Goal: Task Accomplishment & Management: Use online tool/utility

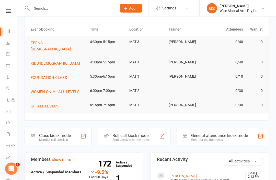
scroll to position [18, 0]
click at [131, 133] on div "Roll call kiosk mode" at bounding box center [130, 135] width 37 height 5
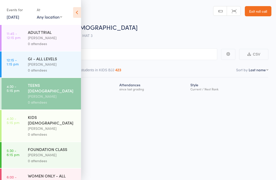
click at [78, 11] on icon at bounding box center [77, 12] width 8 height 11
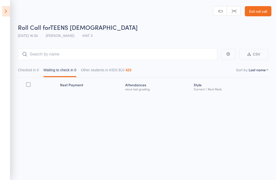
scroll to position [4, 0]
click at [6, 9] on icon at bounding box center [6, 11] width 8 height 11
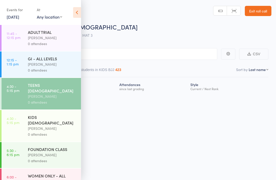
click at [121, 65] on button "Other students in KIDS BJJ 423" at bounding box center [96, 71] width 51 height 12
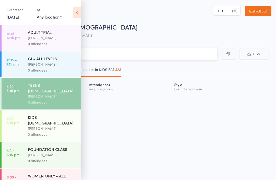
click at [143, 52] on input "search" at bounding box center [112, 54] width 209 height 12
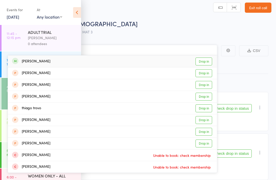
type input "T"
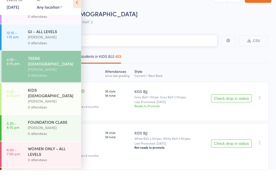
scroll to position [18, 0]
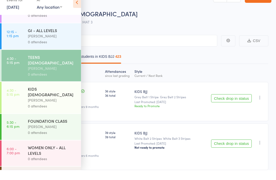
click at [57, 76] on div "[PERSON_NAME]" at bounding box center [52, 79] width 49 height 6
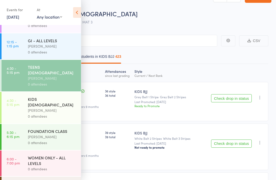
click at [49, 71] on div "TEENS [DEMOGRAPHIC_DATA]" at bounding box center [52, 69] width 49 height 11
click at [189, 22] on div "Roll Call for TEENS [DEMOGRAPHIC_DATA] [DATE] 16:30 [PERSON_NAME] Sydney MAT 3" at bounding box center [144, 18] width 253 height 18
click at [79, 13] on icon at bounding box center [77, 12] width 8 height 11
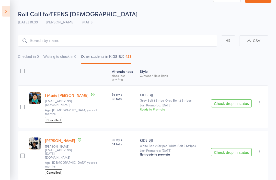
click at [3, 10] on icon at bounding box center [6, 11] width 8 height 11
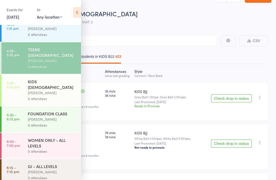
scroll to position [45, 0]
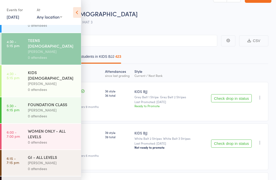
click at [73, 12] on icon at bounding box center [77, 12] width 8 height 11
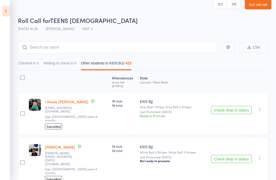
scroll to position [0, 0]
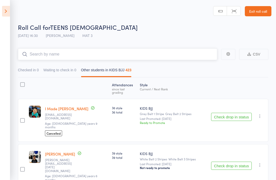
click at [39, 57] on input "search" at bounding box center [117, 54] width 199 height 12
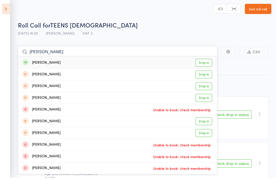
type input "[PERSON_NAME]"
click at [205, 62] on link "Drop in" at bounding box center [203, 65] width 17 height 8
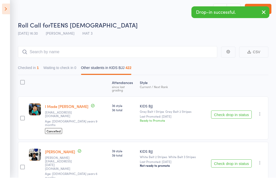
click at [97, 3] on header "Roll Call for TEENS [DEMOGRAPHIC_DATA] [DATE] 16:30 [PERSON_NAME] Sydney MAT 3 …" at bounding box center [138, 20] width 276 height 41
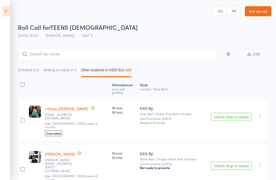
click at [259, 16] on link "Exit roll call" at bounding box center [258, 11] width 27 height 10
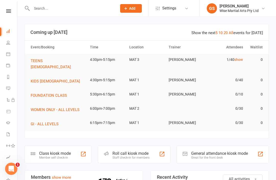
click at [125, 63] on td "4:30pm-5:15pm" at bounding box center [107, 60] width 39 height 12
click at [50, 59] on span "TEENS [DEMOGRAPHIC_DATA]" at bounding box center [51, 64] width 40 height 11
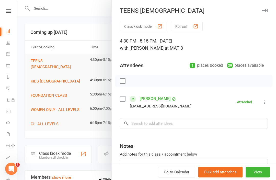
scroll to position [15, 0]
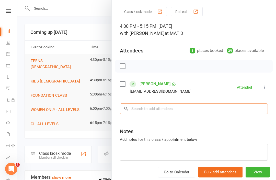
click at [218, 113] on input "search" at bounding box center [194, 109] width 148 height 11
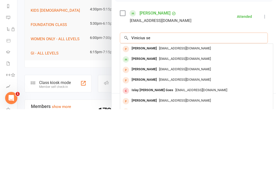
type input "Vinicius se"
click at [199, 126] on div "marianaseijas@gmail.com" at bounding box center [196, 129] width 149 height 7
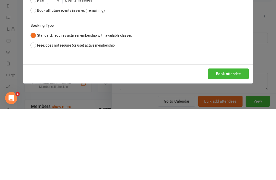
scroll to position [71, 0]
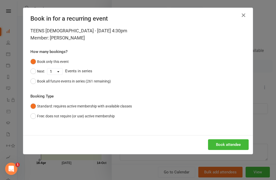
click at [230, 146] on button "Book attendee" at bounding box center [228, 145] width 41 height 11
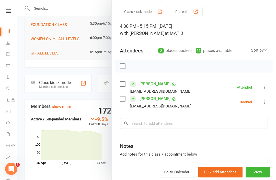
click at [83, 174] on div at bounding box center [146, 90] width 258 height 180
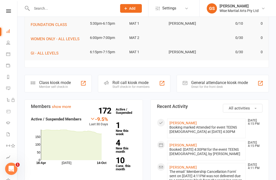
click at [89, 169] on section "Members show more -9.5% Last 30 Days Active / Suspended Members Jul Month 16-Ap…" at bounding box center [84, 143] width 118 height 87
click at [9, 12] on icon at bounding box center [8, 10] width 5 height 3
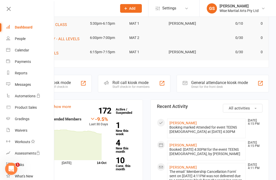
click at [30, 30] on link "Dashboard" at bounding box center [30, 27] width 48 height 11
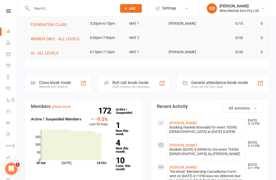
click at [10, 8] on nav "Clubworx Dashboard People Calendar Payments Reports Messages Automations Produc…" at bounding box center [8, 91] width 17 height 180
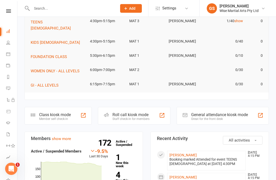
scroll to position [0, 0]
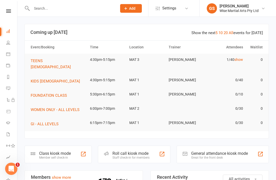
click at [3, 12] on link at bounding box center [8, 10] width 18 height 3
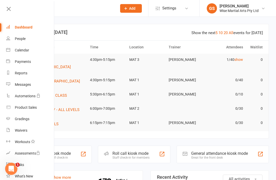
click at [26, 39] on div "People" at bounding box center [20, 39] width 11 height 4
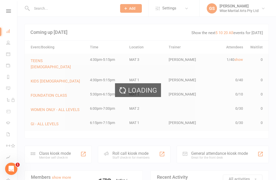
select select "100"
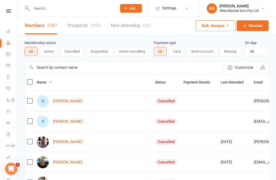
click at [12, 50] on link "Calendar" at bounding box center [11, 54] width 11 height 11
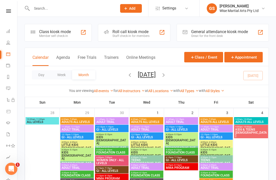
click at [10, 10] on icon at bounding box center [8, 10] width 5 height 3
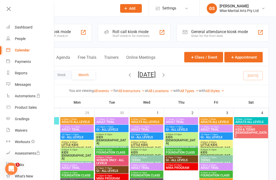
click at [76, 32] on div "Class kiosk mode Member self check-in" at bounding box center [58, 33] width 67 height 18
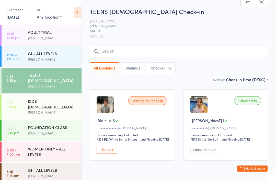
click at [105, 57] on input "search" at bounding box center [179, 52] width 178 height 12
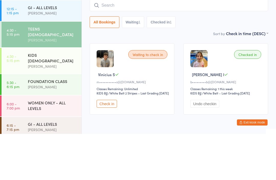
click at [58, 110] on div "[PERSON_NAME]" at bounding box center [52, 113] width 49 height 6
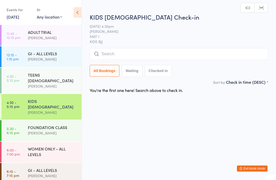
click at [107, 57] on input "search" at bounding box center [179, 54] width 178 height 12
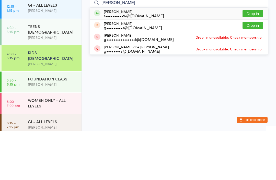
type input "Gustav"
click at [125, 58] on div "Gustav Gil r••••••••••w@gmail.com" at bounding box center [134, 62] width 60 height 8
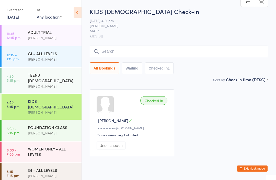
click at [65, 83] on div "[PERSON_NAME]" at bounding box center [52, 86] width 49 height 6
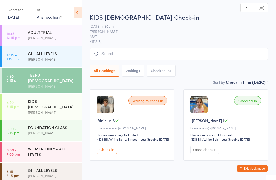
click at [152, 57] on input "search" at bounding box center [179, 54] width 178 height 12
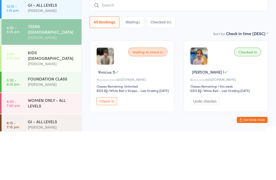
type input "I"
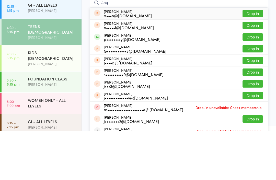
type input "Jaq"
click at [255, 82] on button "Drop in" at bounding box center [252, 85] width 20 height 7
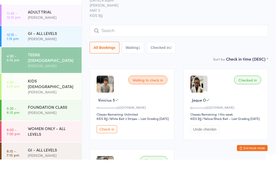
click at [206, 46] on input "search" at bounding box center [179, 52] width 178 height 12
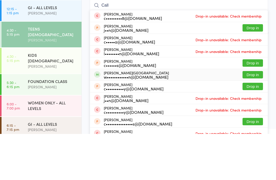
type input "Call"
click at [162, 115] on div "Callan Houston w••••••••••••n@klgates.com Drop in" at bounding box center [179, 120] width 178 height 11
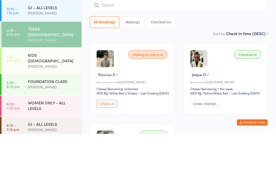
scroll to position [46, 0]
